Goal: Information Seeking & Learning: Learn about a topic

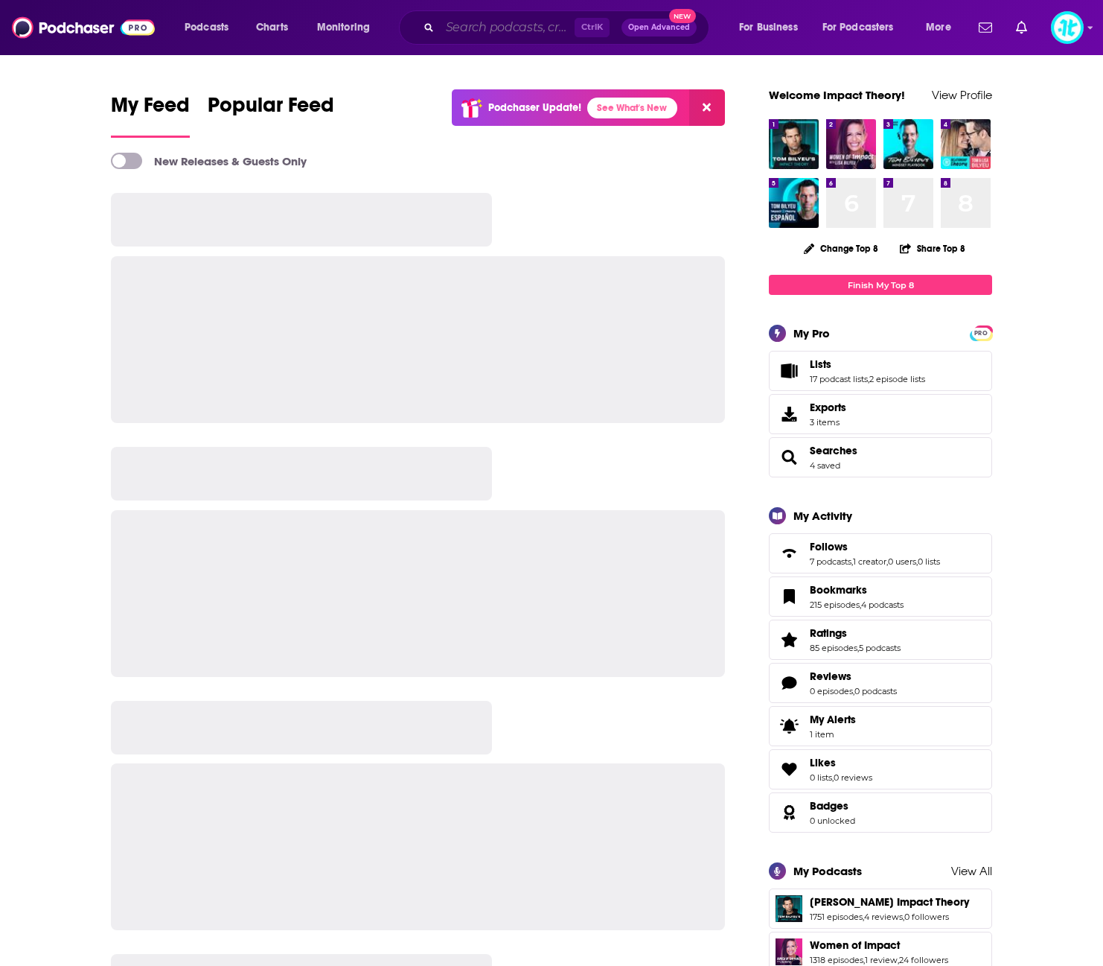
click at [479, 25] on input "Search podcasts, credits, & more..." at bounding box center [507, 28] width 135 height 24
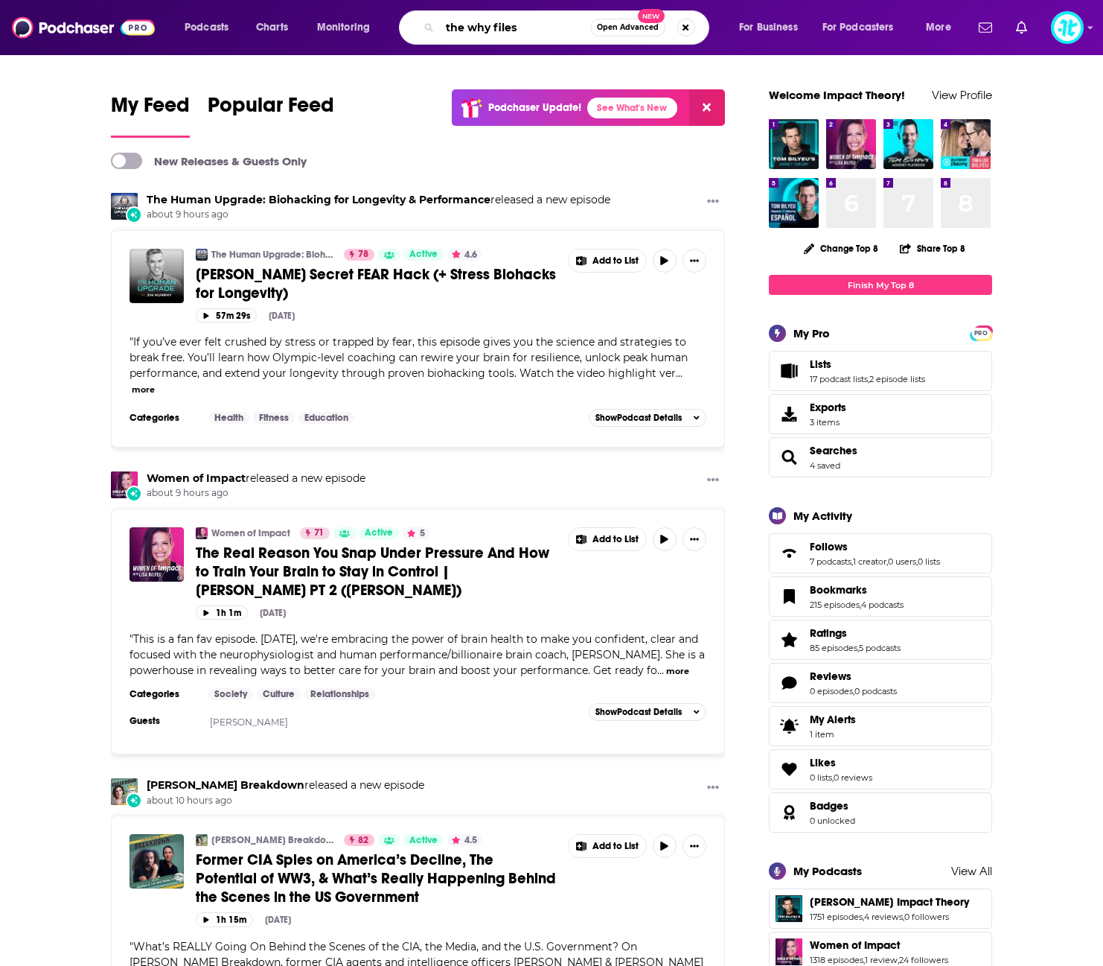
type input "the why files"
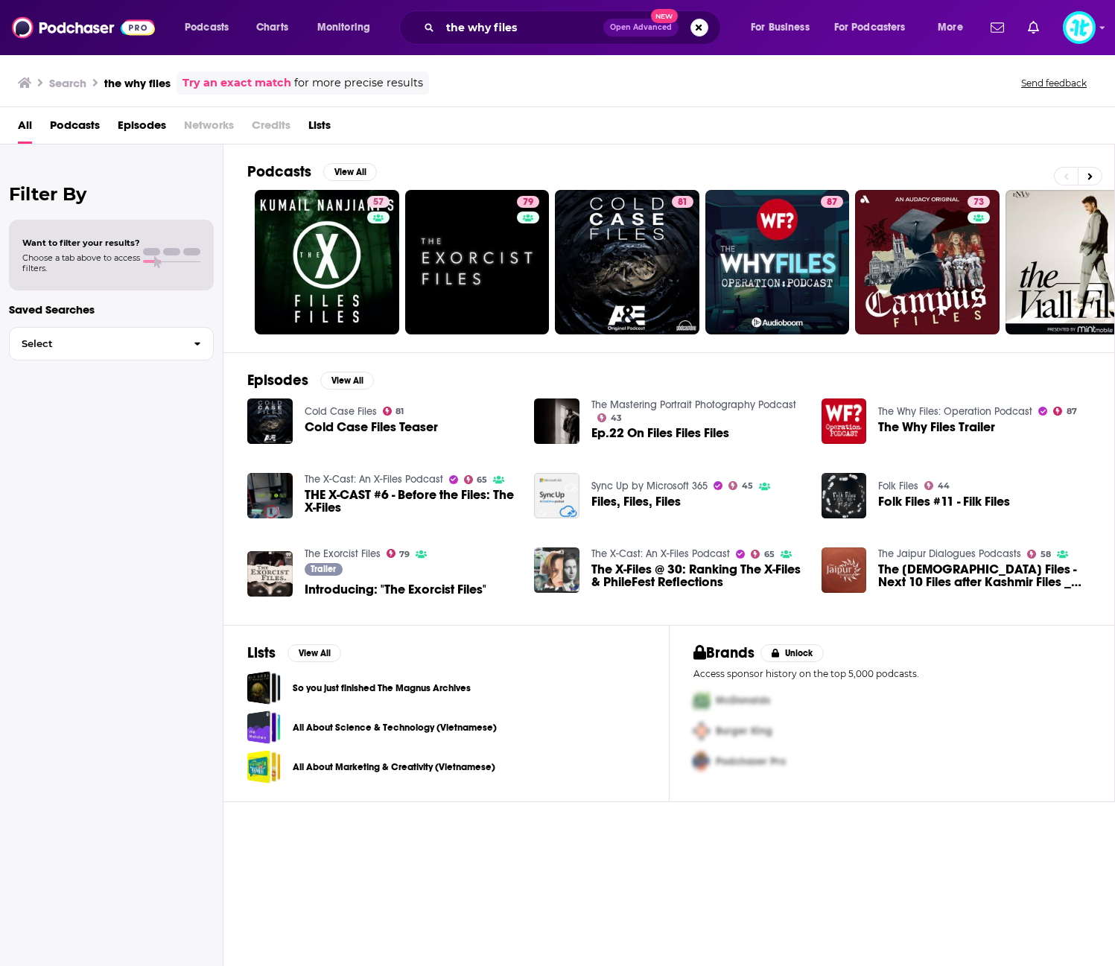
click at [956, 429] on span "The Why Files Trailer" at bounding box center [936, 427] width 117 height 13
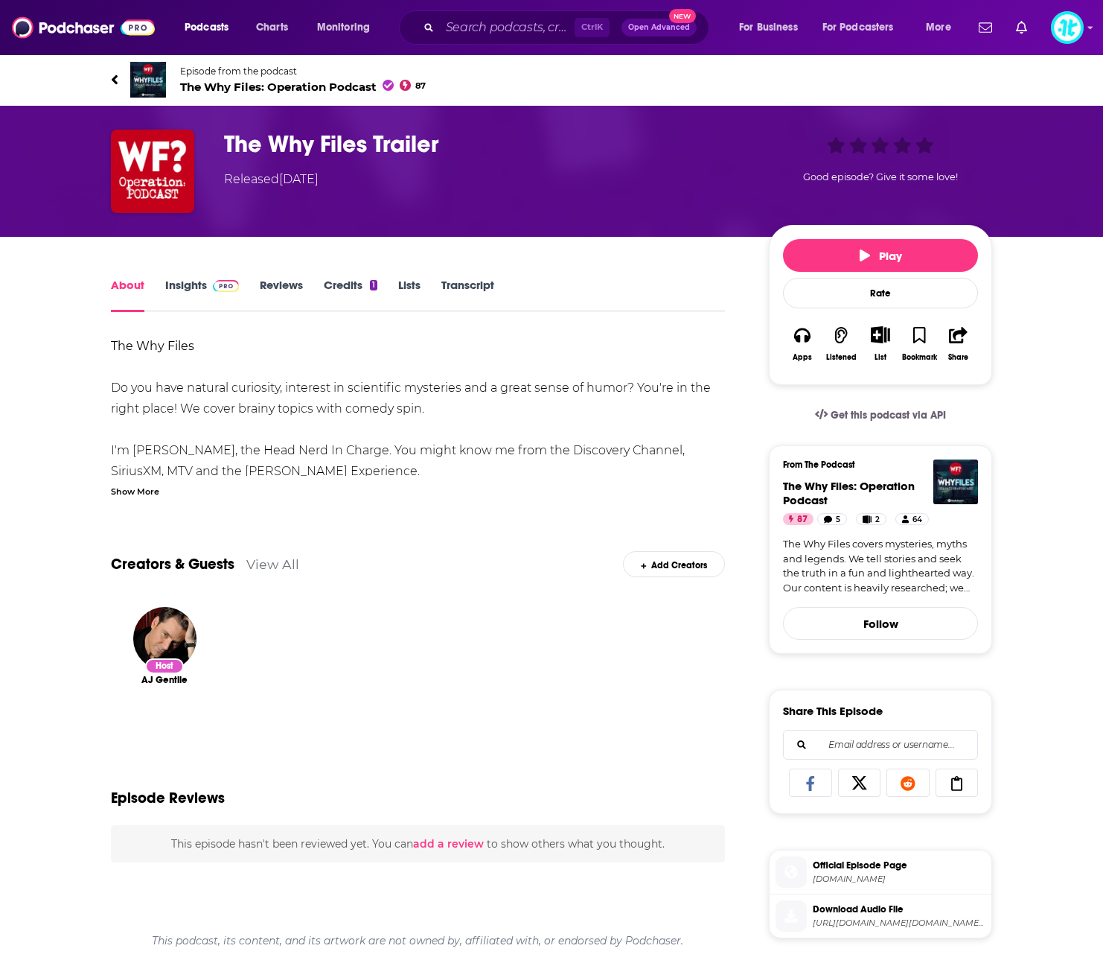
click at [190, 287] on link "Insights" at bounding box center [202, 295] width 74 height 34
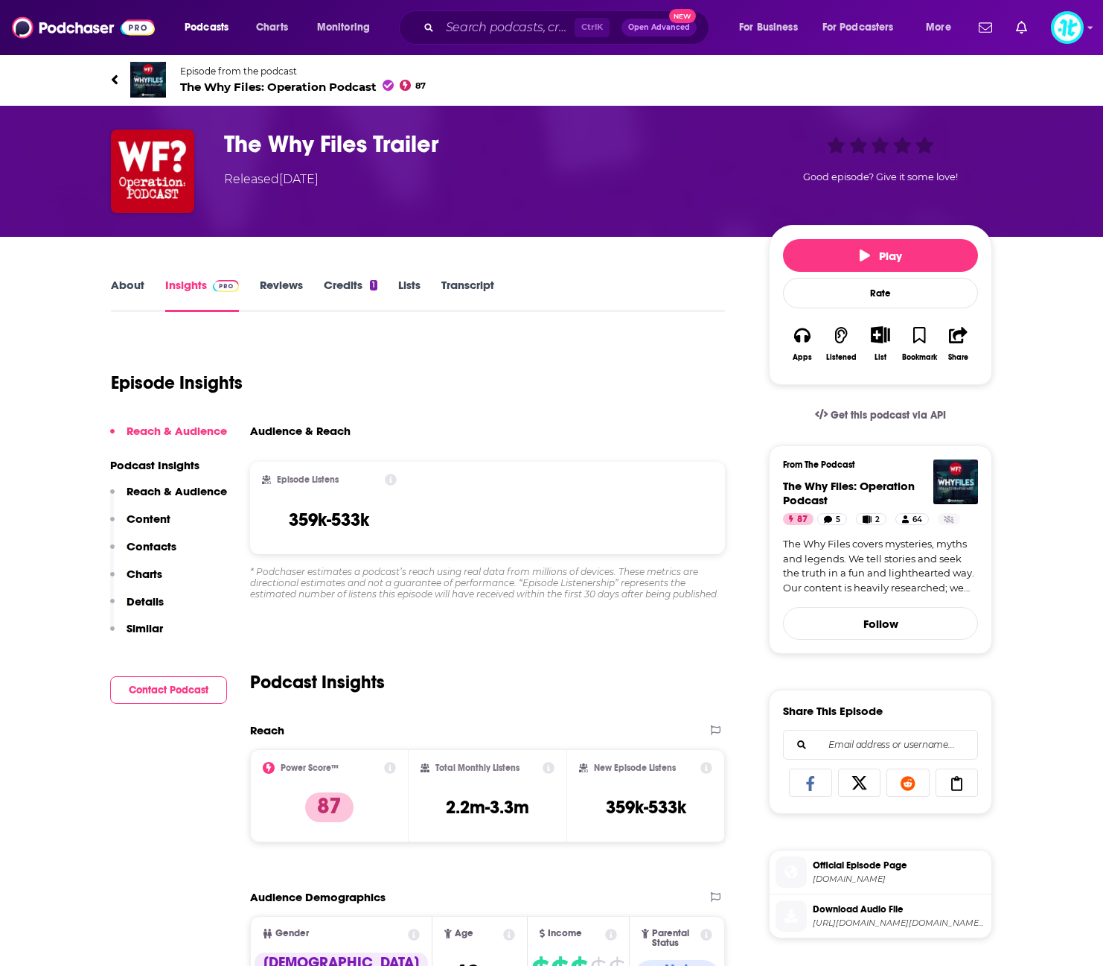
click at [113, 287] on link "About" at bounding box center [128, 295] width 34 height 34
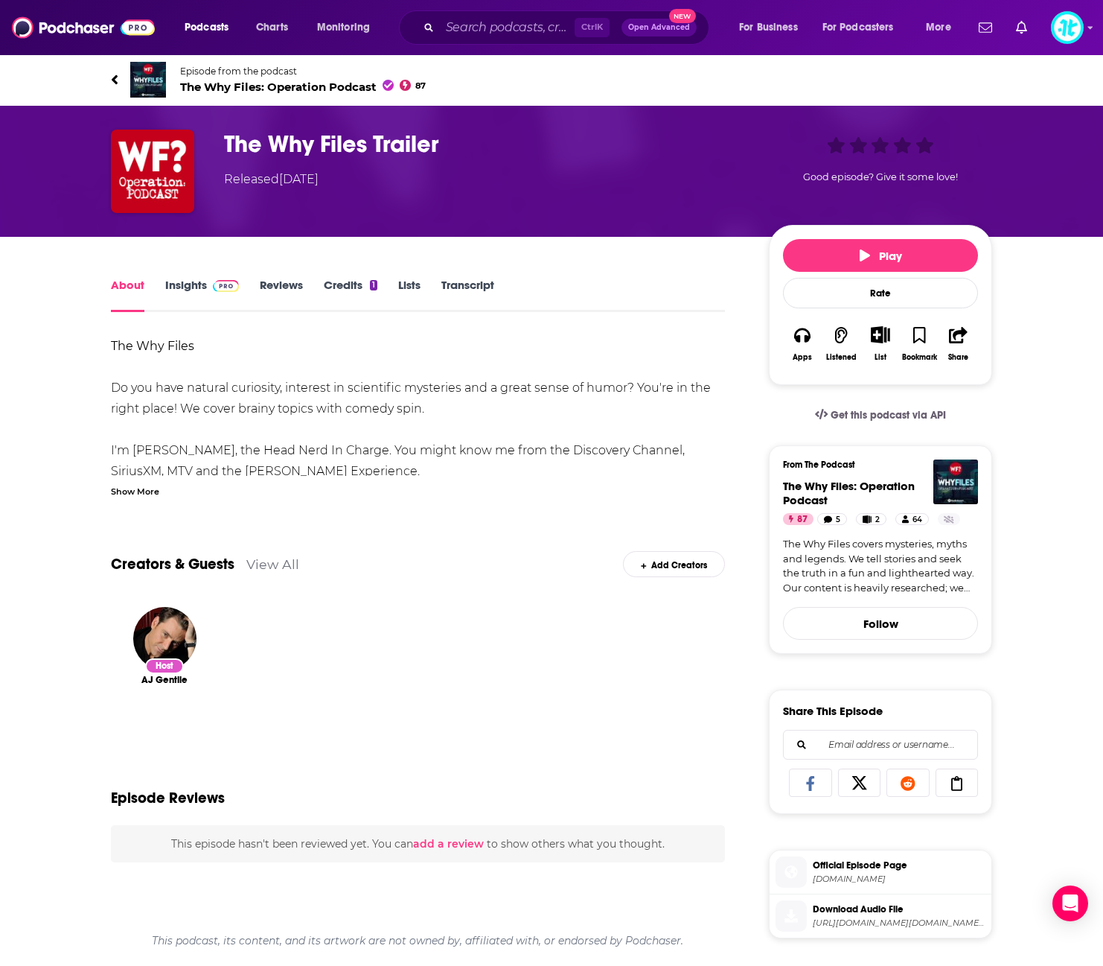
click at [142, 501] on div "The Why Files Do you have natural curiosity, interest in scientific mysteries a…" at bounding box center [418, 877] width 614 height 1082
click at [142, 491] on div "Show More" at bounding box center [135, 490] width 48 height 14
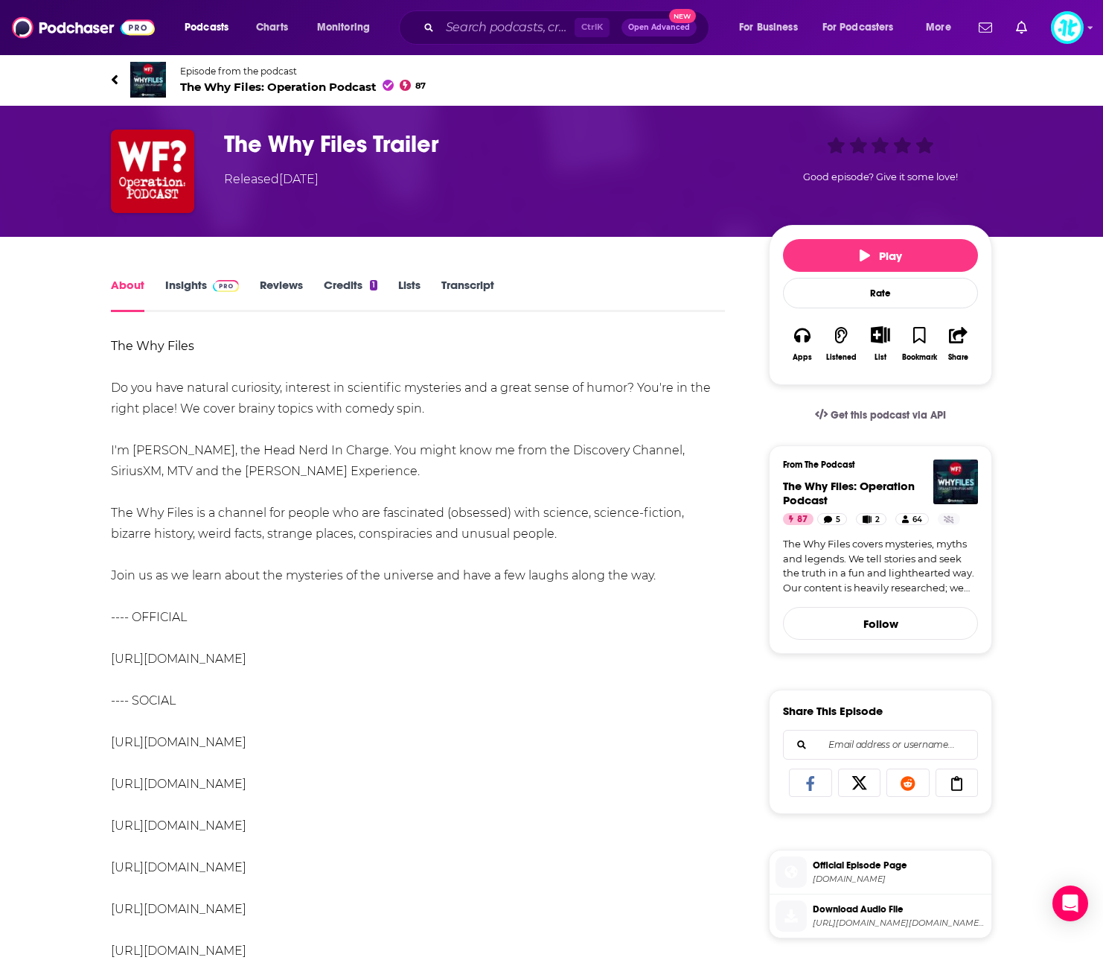
click at [198, 290] on link "Insights" at bounding box center [202, 295] width 74 height 34
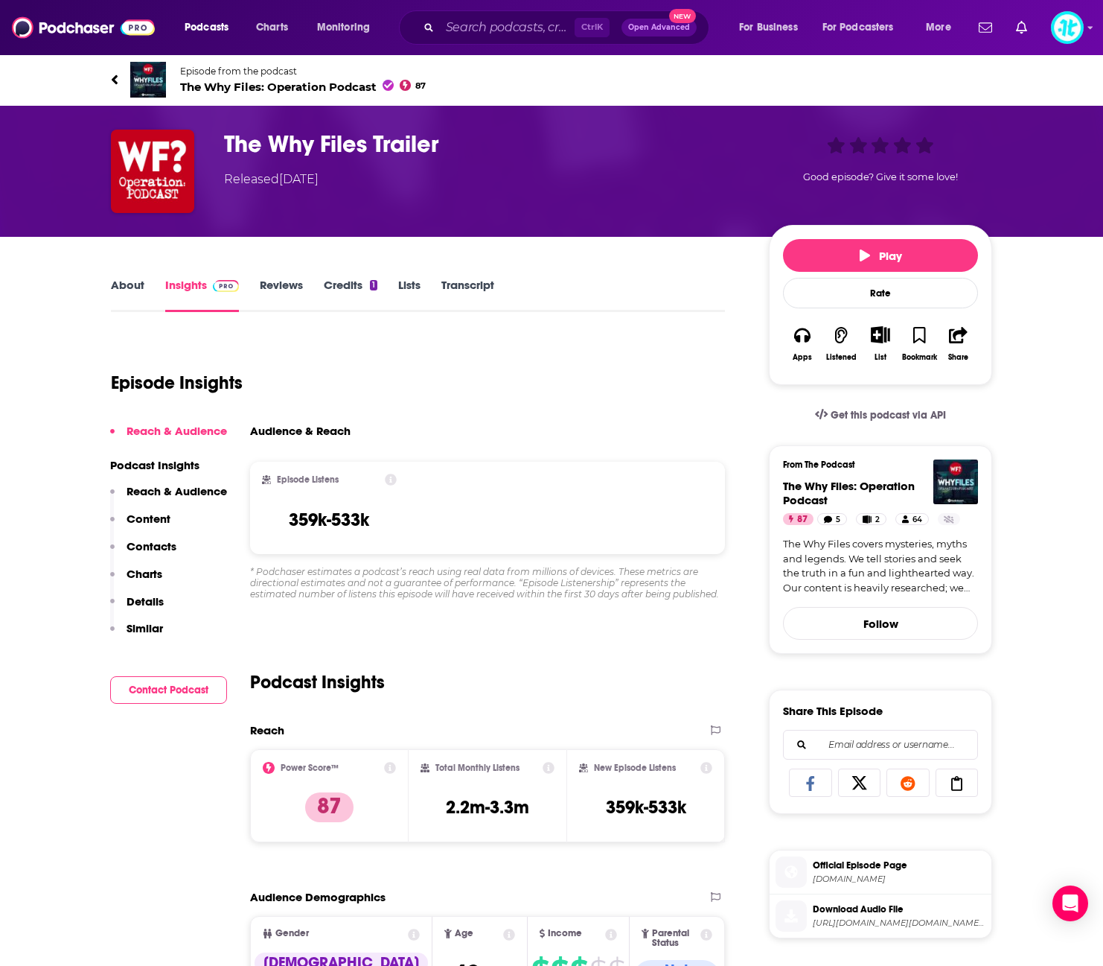
click at [126, 283] on link "About" at bounding box center [128, 295] width 34 height 34
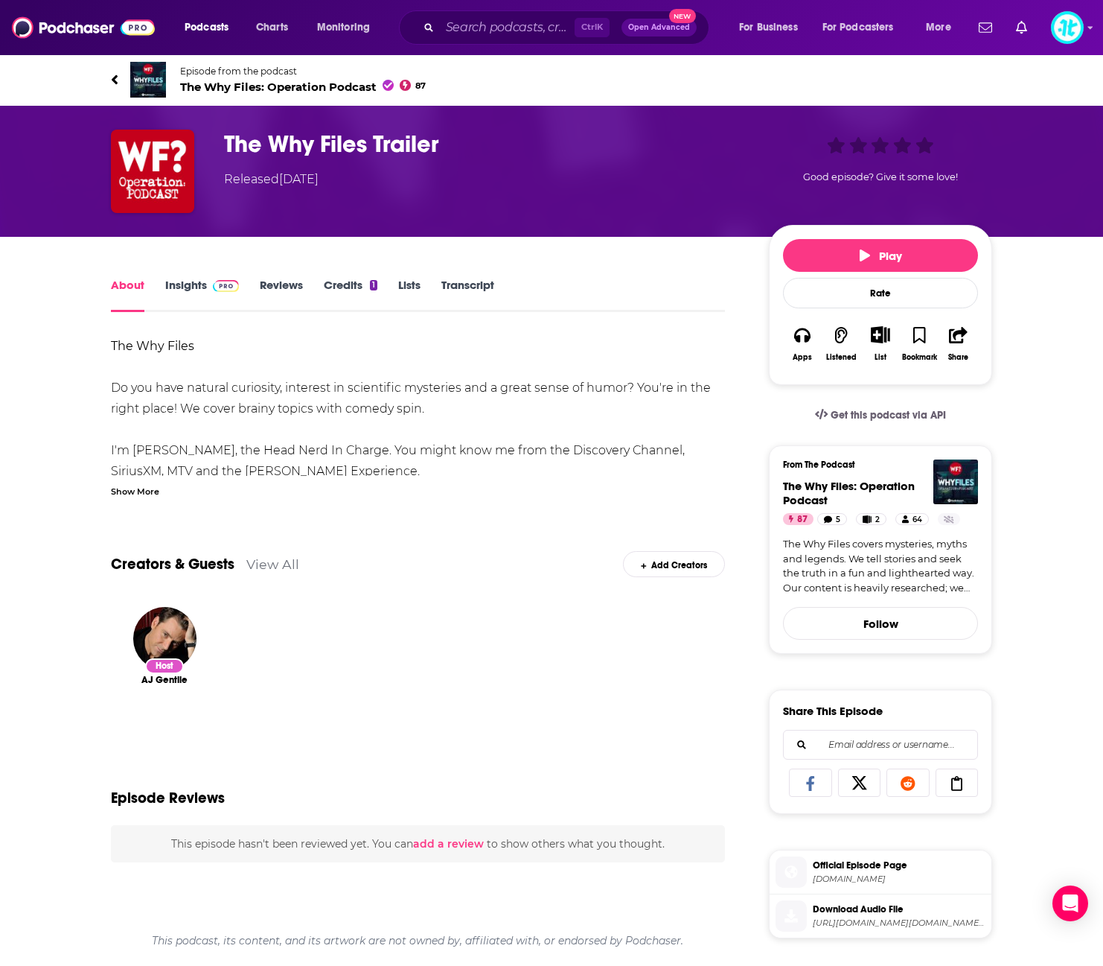
click at [199, 275] on div "About Insights Reviews Credits 1 Lists Transcript The Why Files Do you have nat…" at bounding box center [552, 827] width 882 height 1181
click at [197, 283] on link "Insights" at bounding box center [202, 295] width 74 height 34
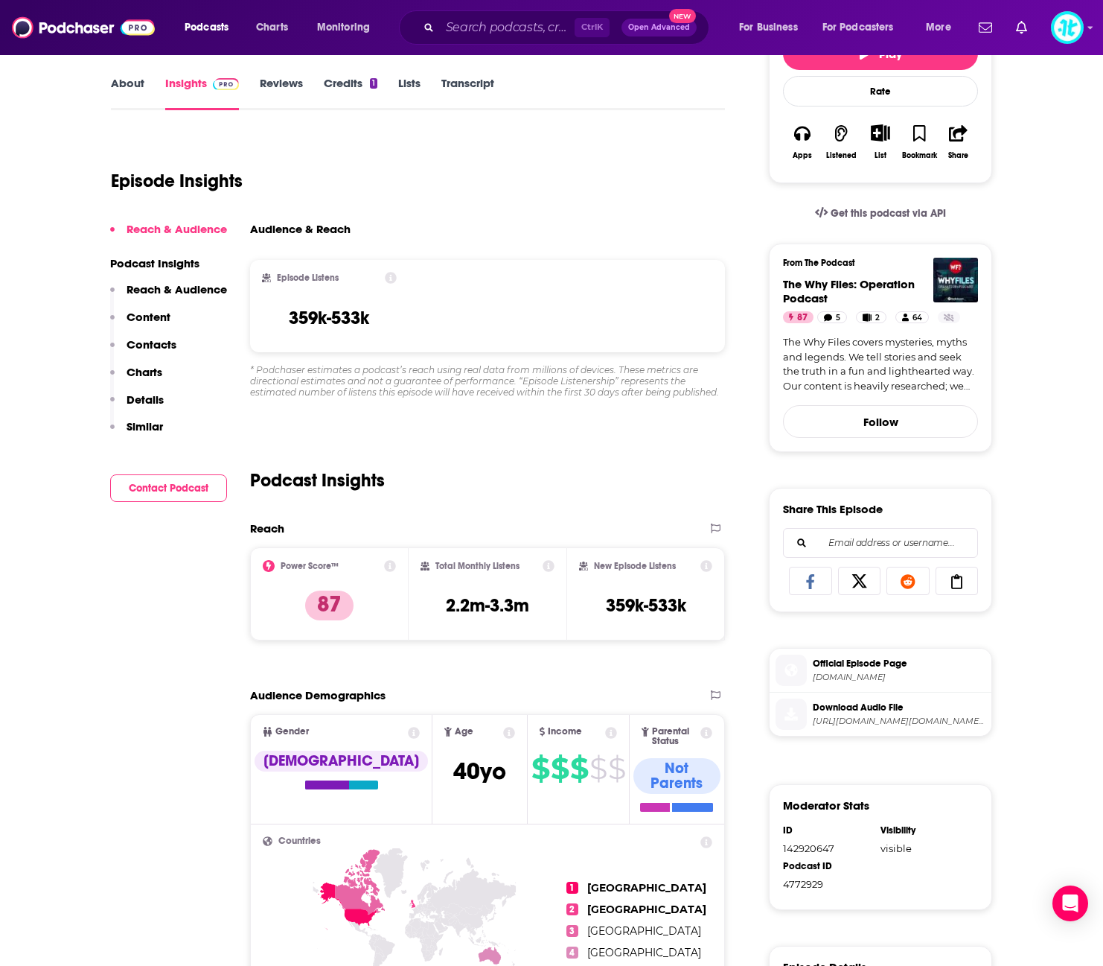
scroll to position [74, 0]
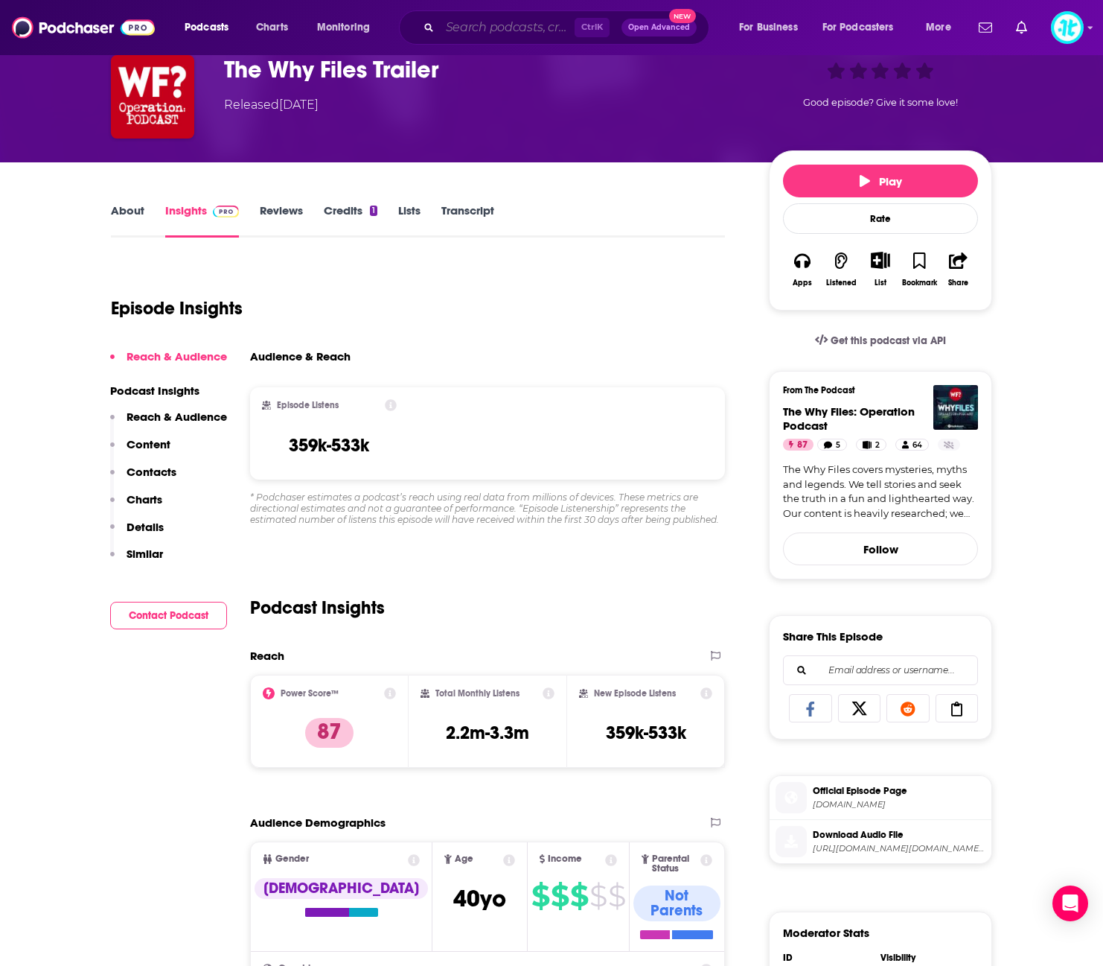
click at [528, 34] on input "Search podcasts, credits, & more..." at bounding box center [507, 28] width 135 height 24
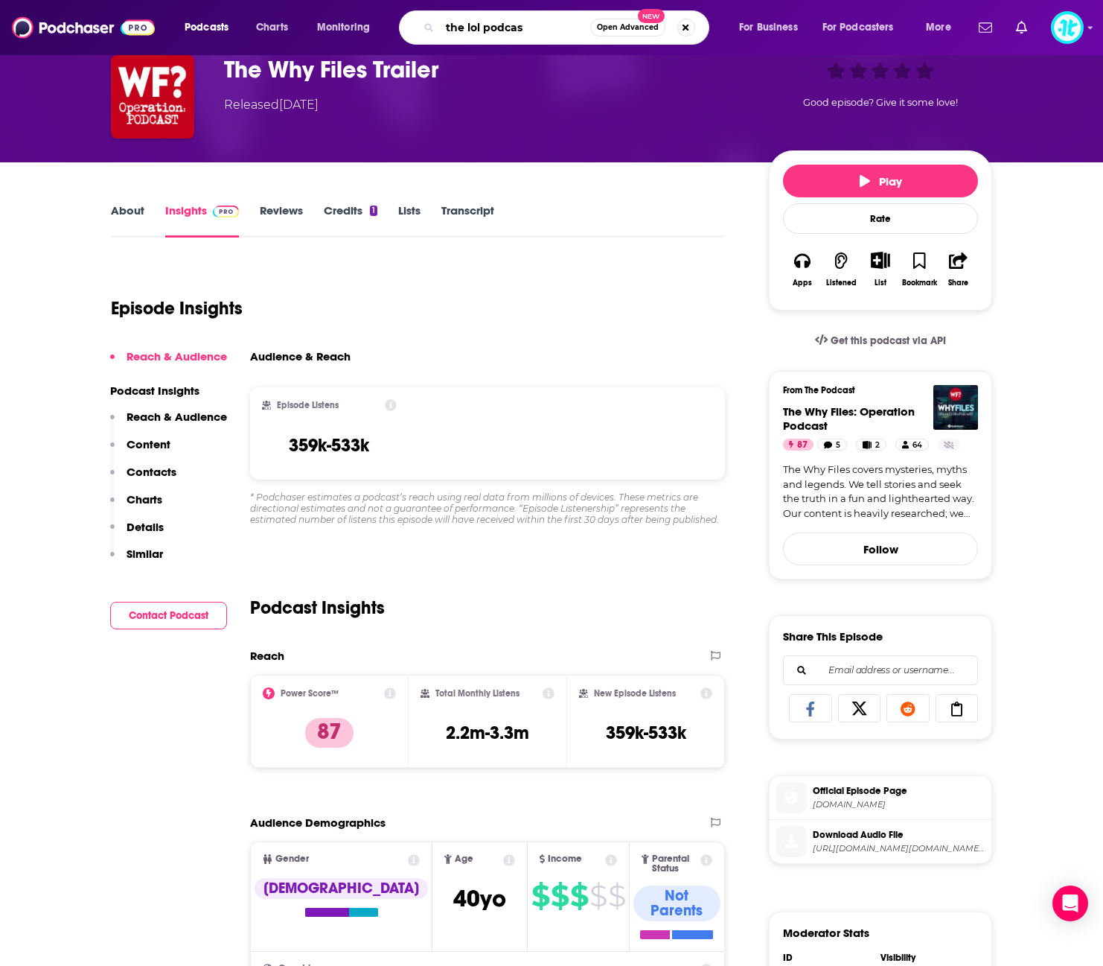
type input "the lol podcast"
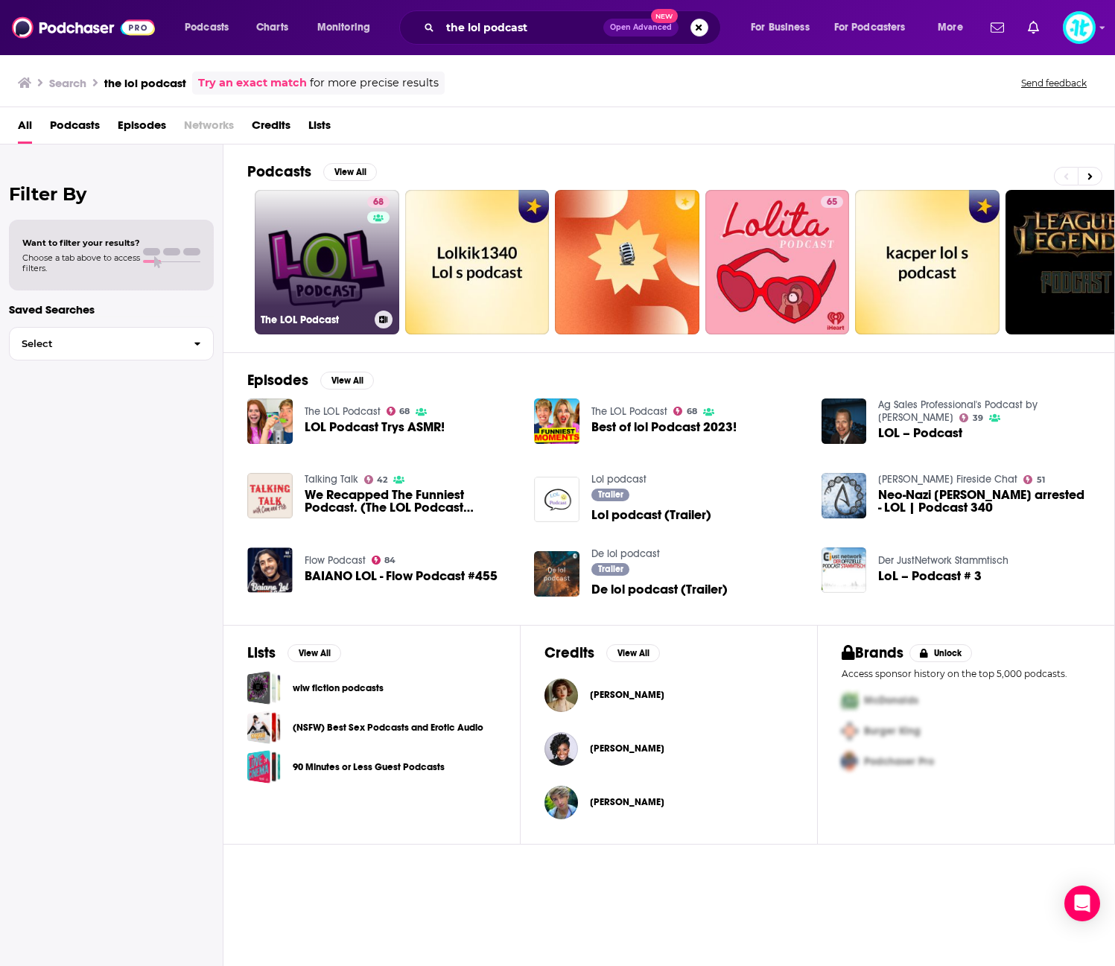
click at [345, 264] on link "68 The LOL Podcast" at bounding box center [327, 262] width 144 height 144
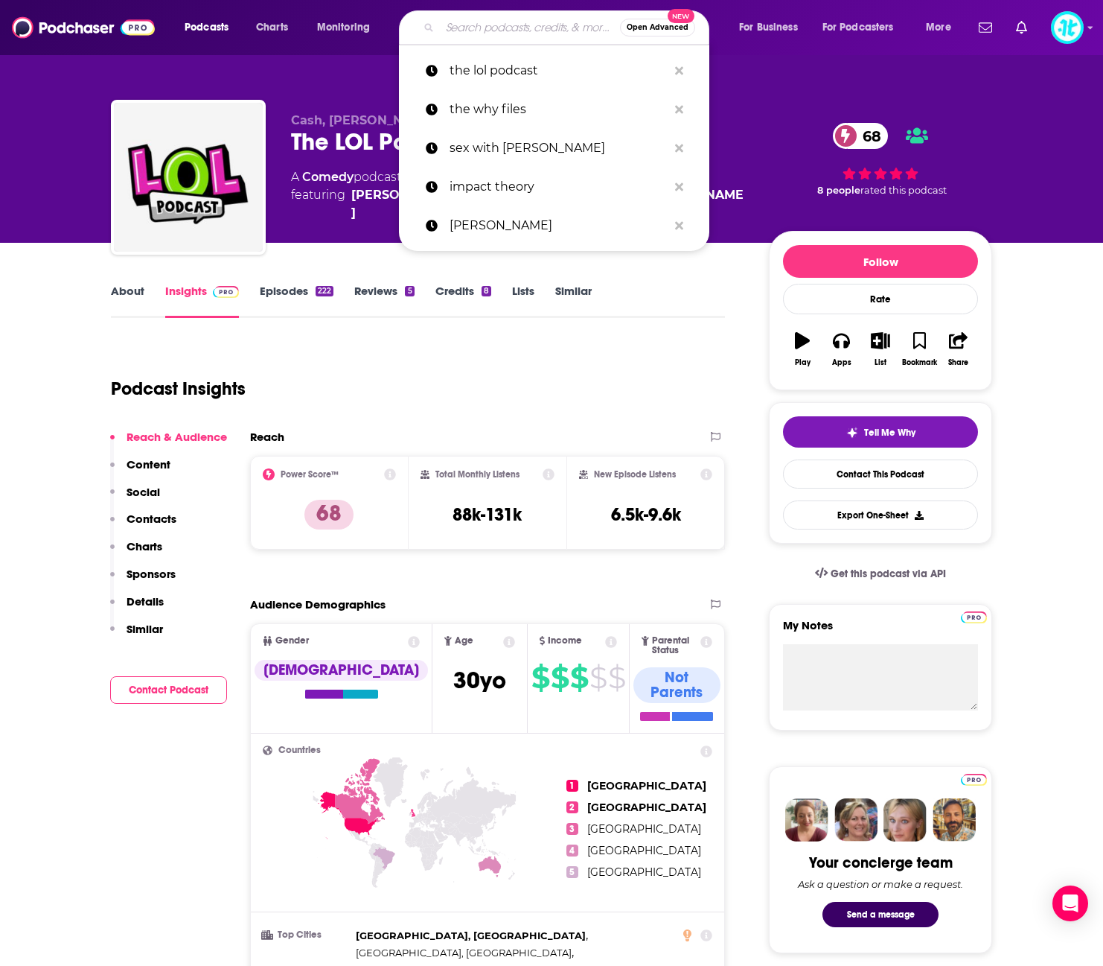
click at [508, 36] on input "Search podcasts, credits, & more..." at bounding box center [530, 28] width 180 height 24
paste input "[PERSON_NAME]"
type input "[PERSON_NAME]"
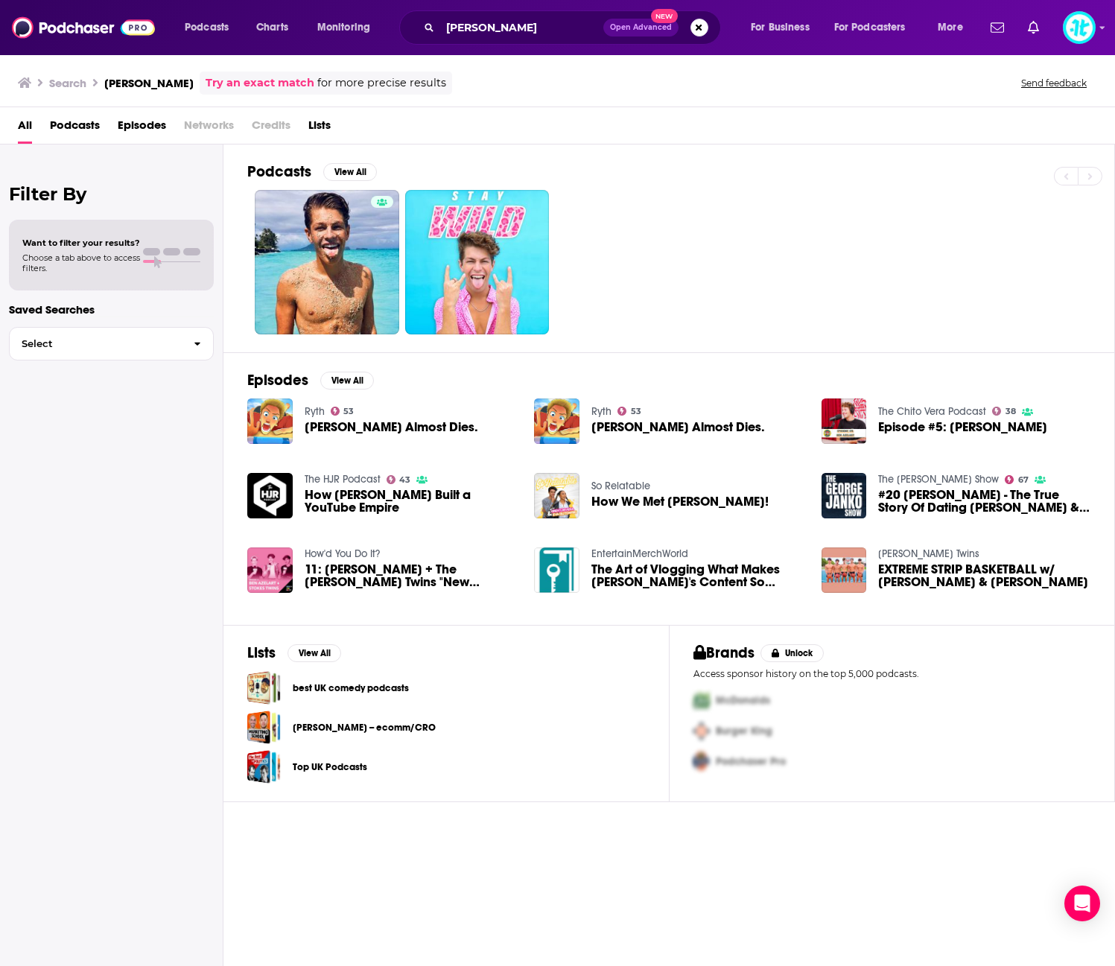
click at [410, 430] on span "[PERSON_NAME] Almost Dies." at bounding box center [391, 427] width 173 height 13
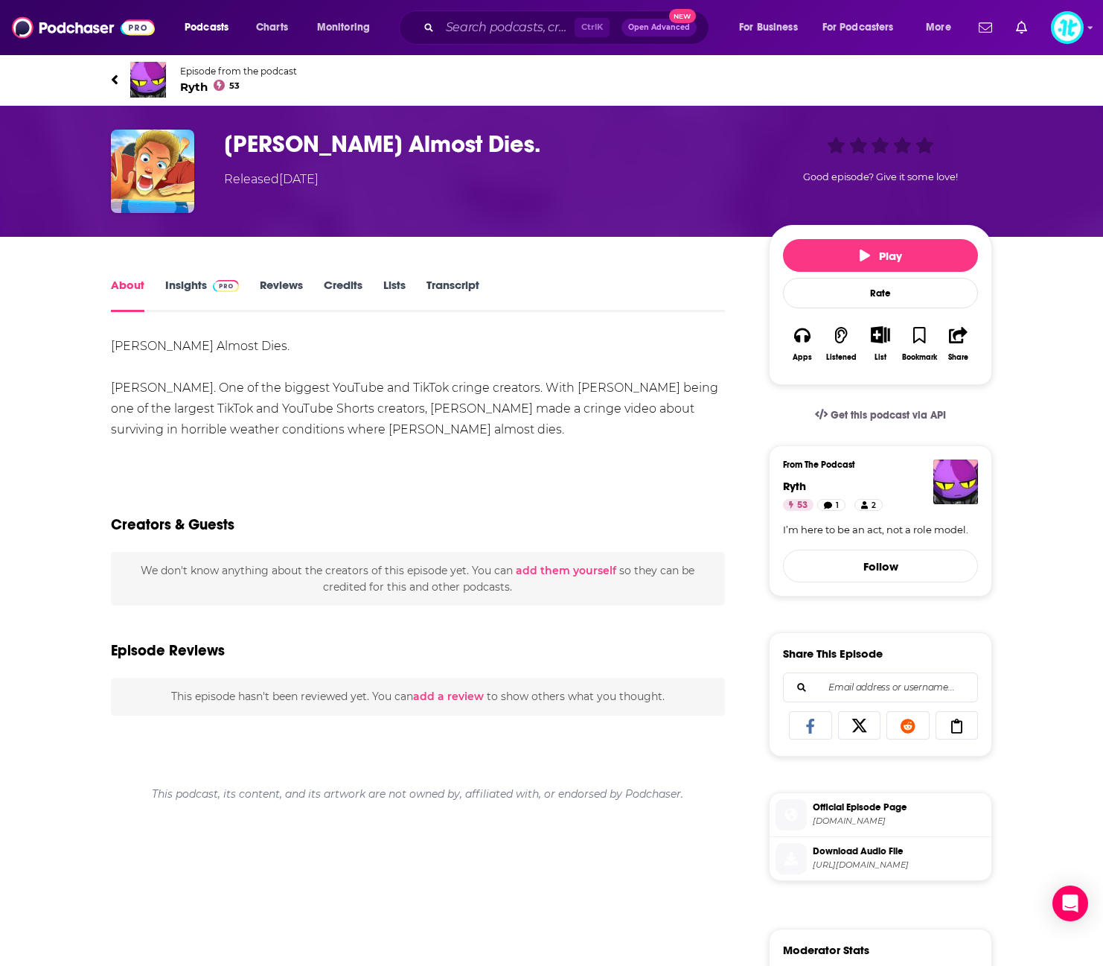
click at [177, 290] on link "Insights" at bounding box center [202, 295] width 74 height 34
